Goal: Task Accomplishment & Management: Manage account settings

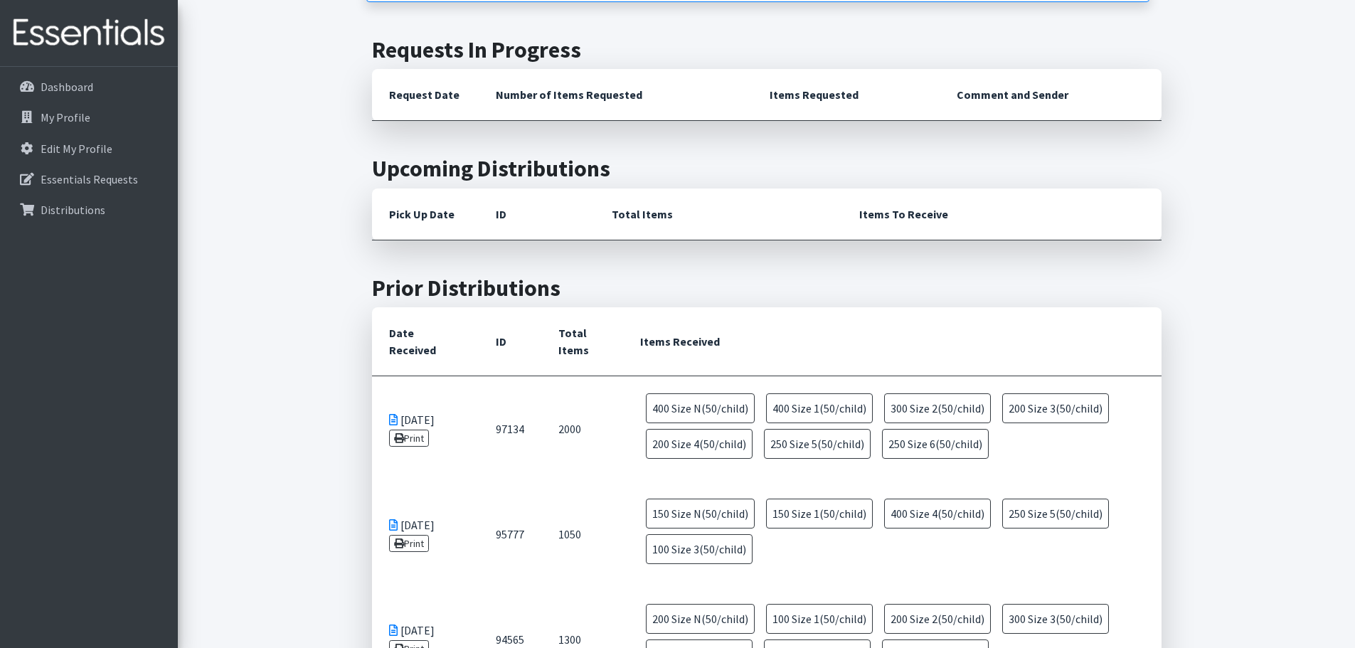
scroll to position [1067, 0]
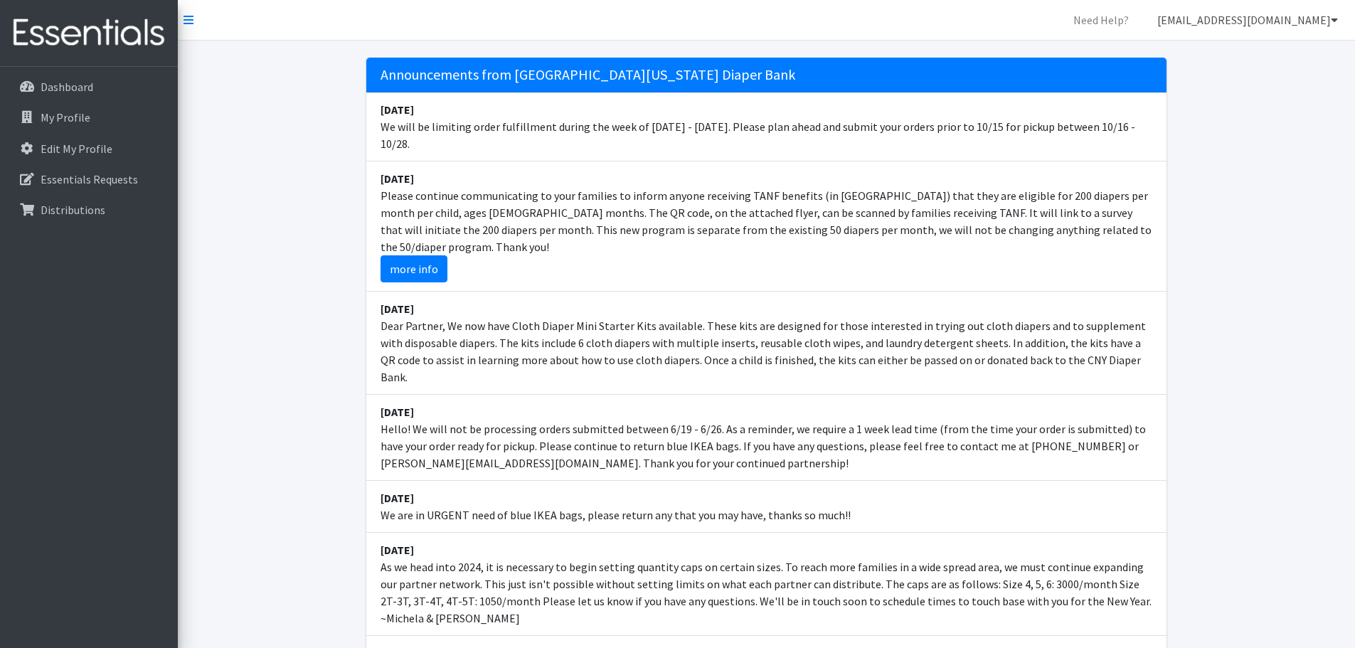
click at [1333, 21] on icon at bounding box center [1334, 19] width 7 height 11
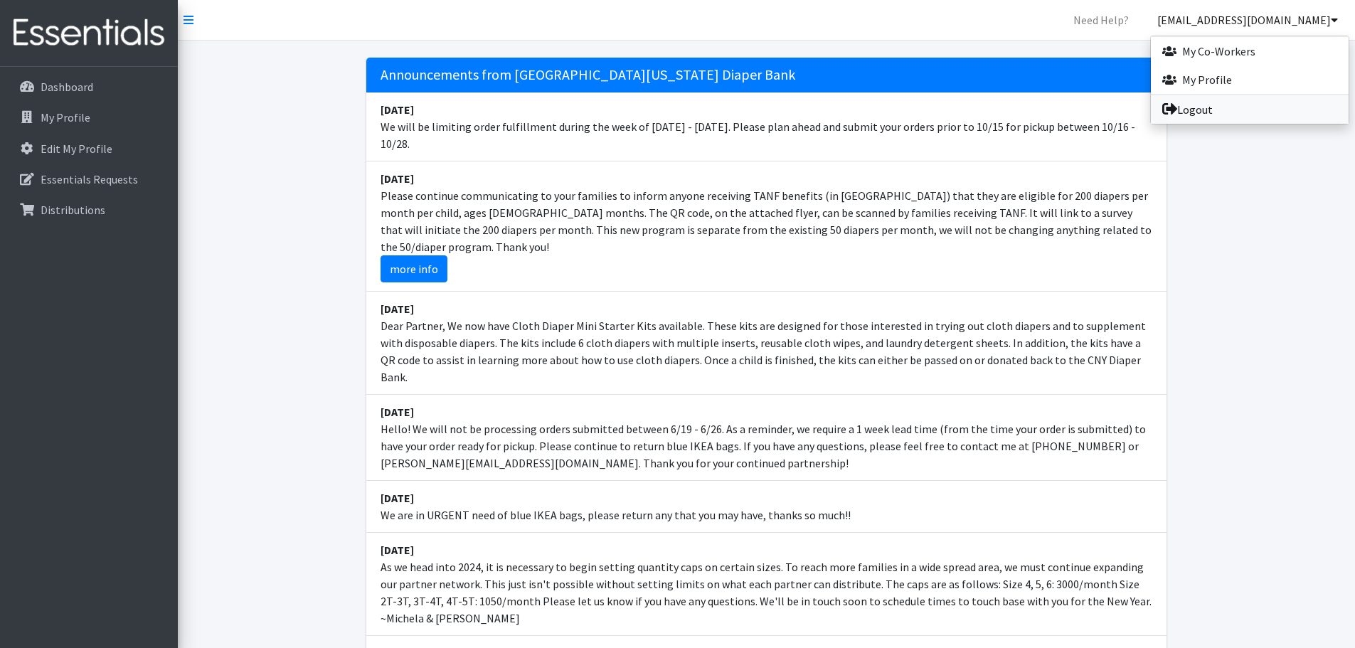
click at [1198, 108] on link "Logout" at bounding box center [1250, 109] width 198 height 28
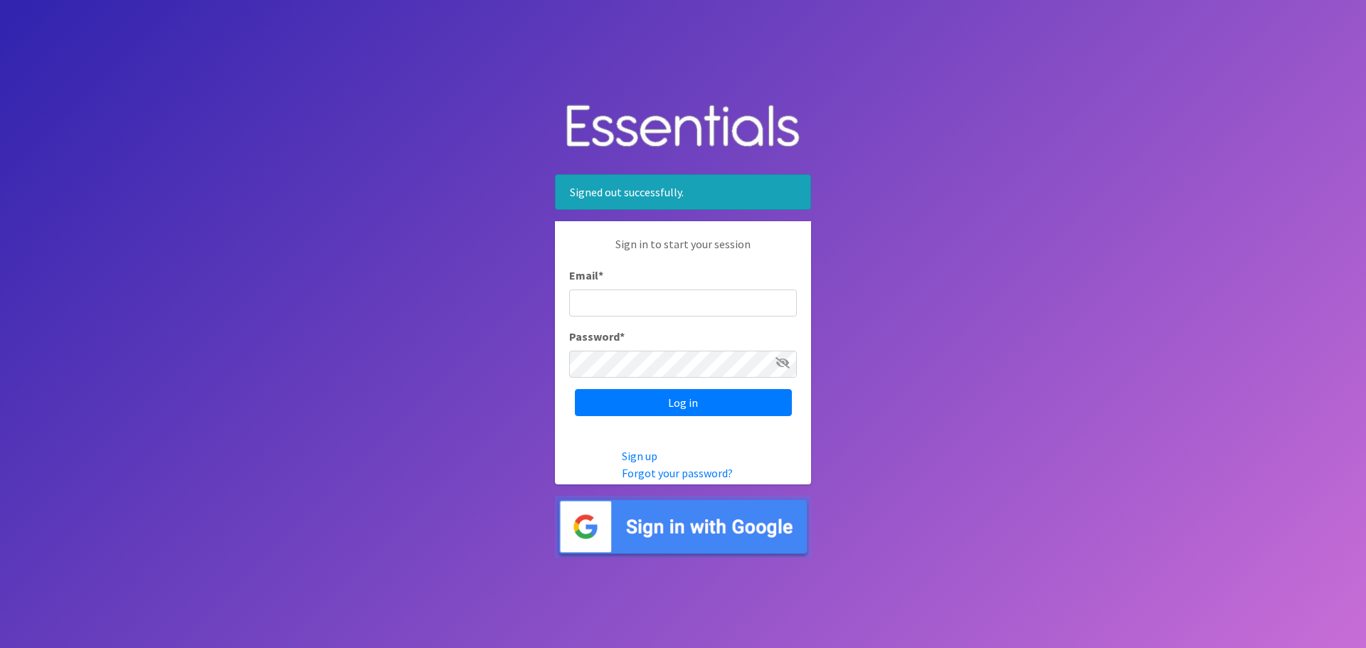
click at [676, 283] on div "Email *" at bounding box center [683, 292] width 228 height 50
click at [676, 296] on input "Email *" at bounding box center [683, 302] width 228 height 27
type input "[EMAIL_ADDRESS][DOMAIN_NAME]"
click at [575, 389] on input "Log in" at bounding box center [683, 402] width 217 height 27
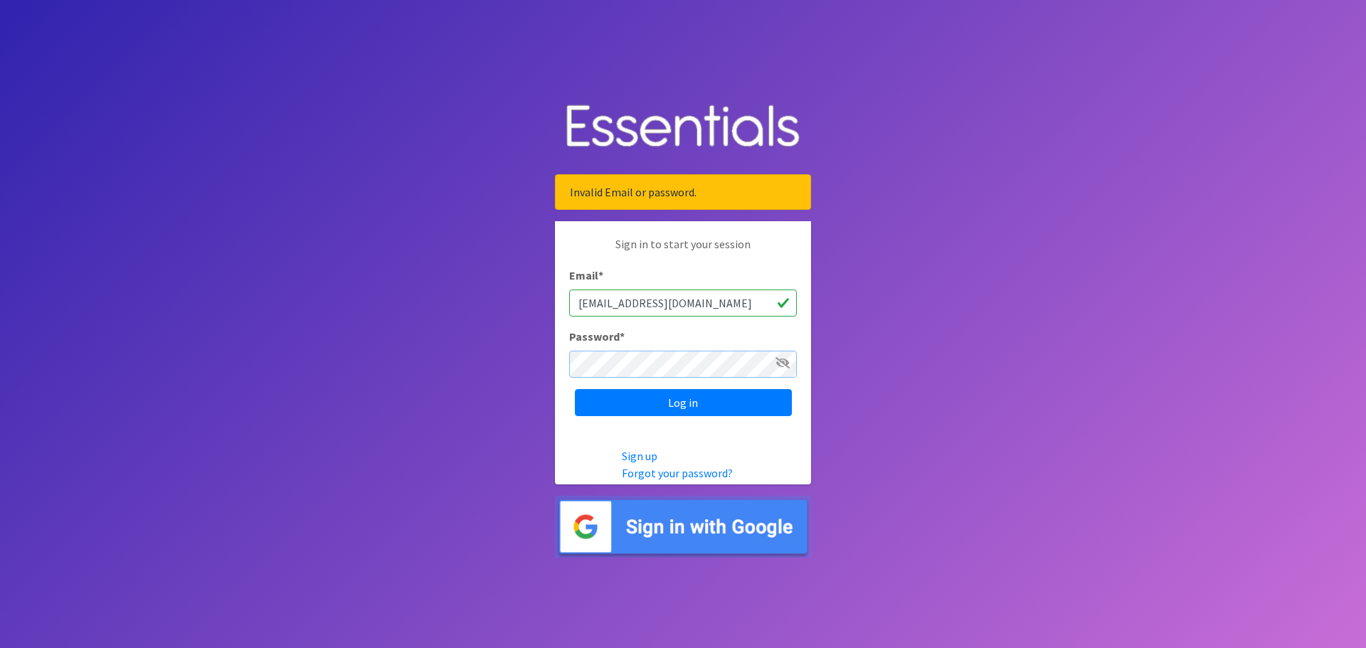
click at [575, 389] on input "Log in" at bounding box center [683, 402] width 217 height 27
click at [784, 363] on icon at bounding box center [782, 362] width 14 height 11
click at [662, 391] on input "Log in" at bounding box center [683, 402] width 217 height 27
click at [658, 349] on div "Password *" at bounding box center [683, 353] width 228 height 50
click at [575, 389] on input "Log in" at bounding box center [683, 402] width 217 height 27
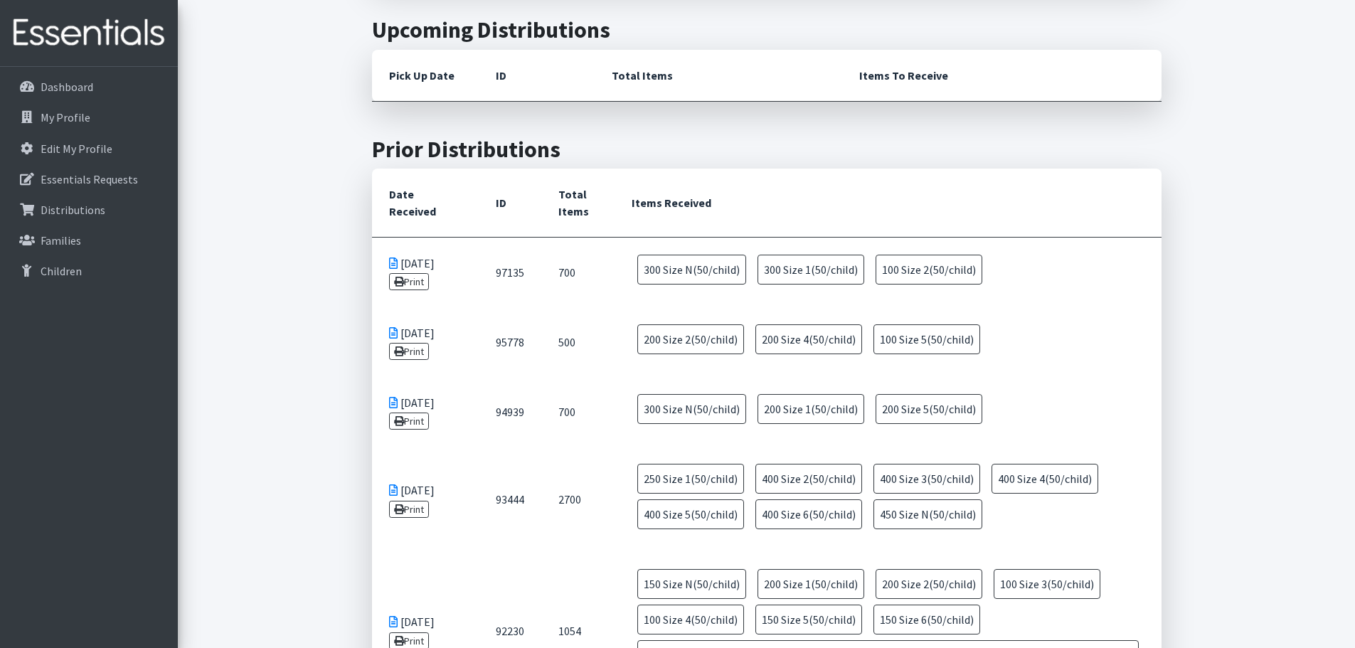
scroll to position [1209, 0]
